Goal: Task Accomplishment & Management: Manage account settings

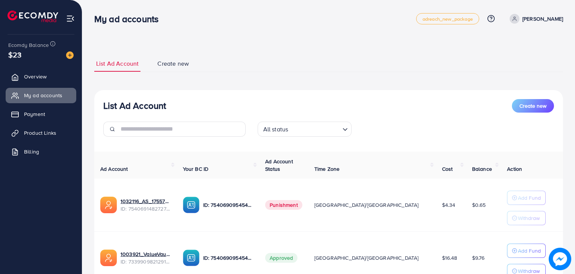
scroll to position [64, 0]
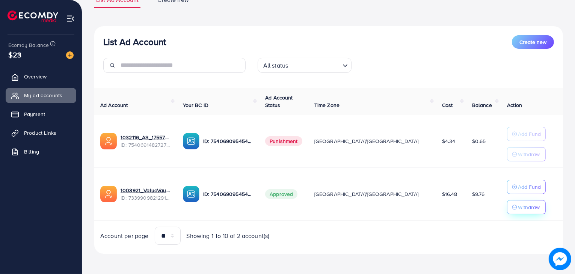
click at [512, 211] on button "Withdraw" at bounding box center [526, 207] width 39 height 14
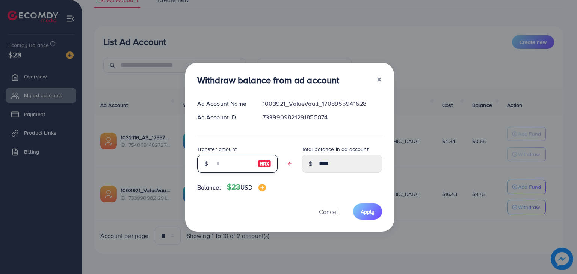
click at [237, 163] on input "text" at bounding box center [233, 164] width 38 height 18
type input "*"
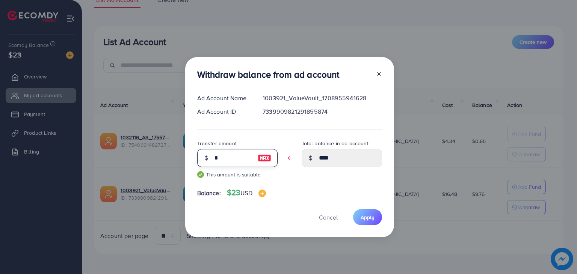
type input "****"
type input "*"
click at [369, 217] on span "Apply" at bounding box center [367, 218] width 14 height 8
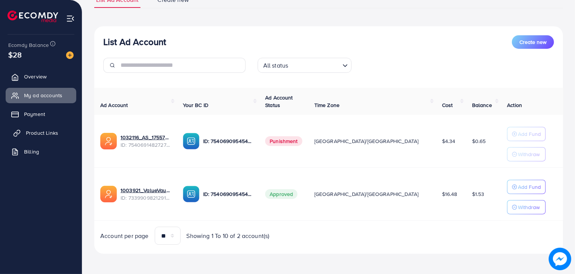
click at [44, 136] on span "Product Links" at bounding box center [42, 133] width 32 height 8
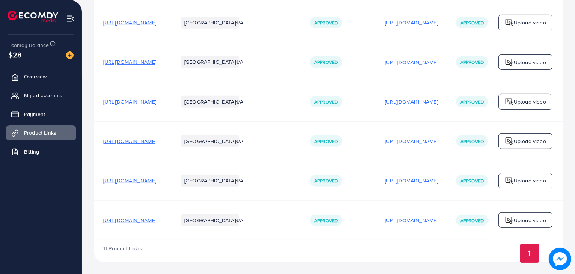
scroll to position [419, 0]
click at [156, 219] on span "[URL][DOMAIN_NAME]" at bounding box center [129, 221] width 53 height 8
